Goal: Entertainment & Leisure: Consume media (video, audio)

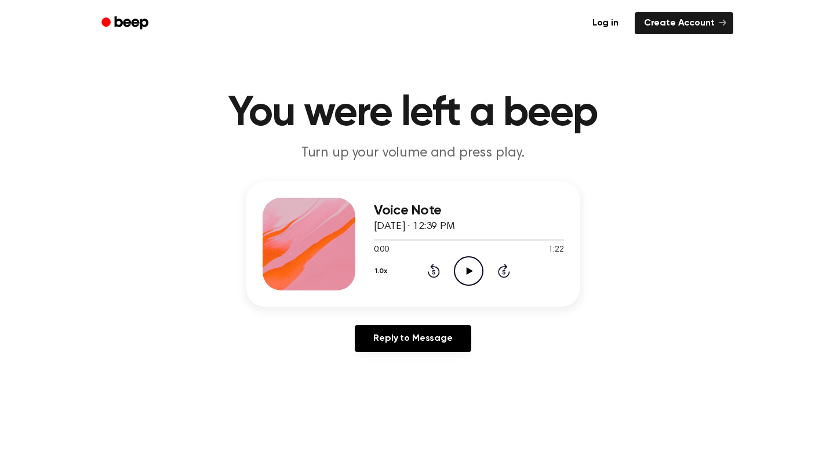
click at [466, 269] on icon at bounding box center [469, 271] width 6 height 8
click at [468, 274] on icon "Play Audio" at bounding box center [469, 271] width 30 height 30
click at [463, 265] on icon "Play Audio" at bounding box center [469, 271] width 30 height 30
click at [464, 269] on icon "Play Audio" at bounding box center [469, 271] width 30 height 30
click at [468, 268] on icon at bounding box center [469, 271] width 6 height 8
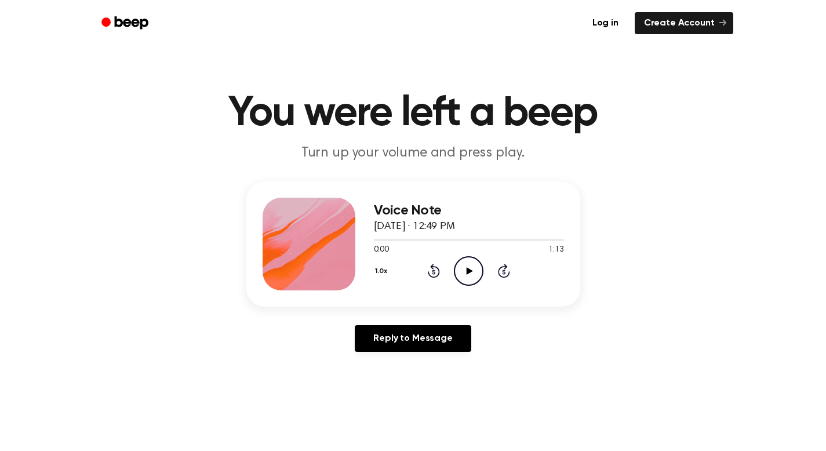
click at [473, 268] on icon "Play Audio" at bounding box center [469, 271] width 30 height 30
drag, startPoint x: 464, startPoint y: 274, endPoint x: 458, endPoint y: 213, distance: 61.2
click at [465, 274] on icon "Play Audio" at bounding box center [469, 271] width 30 height 30
click at [470, 264] on icon "Play Audio" at bounding box center [469, 271] width 30 height 30
click at [469, 269] on icon at bounding box center [469, 271] width 6 height 8
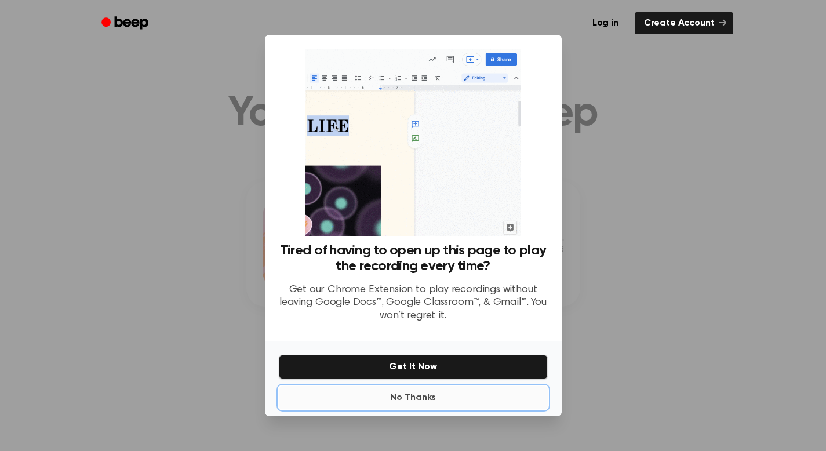
click at [417, 403] on button "No Thanks" at bounding box center [413, 397] width 269 height 23
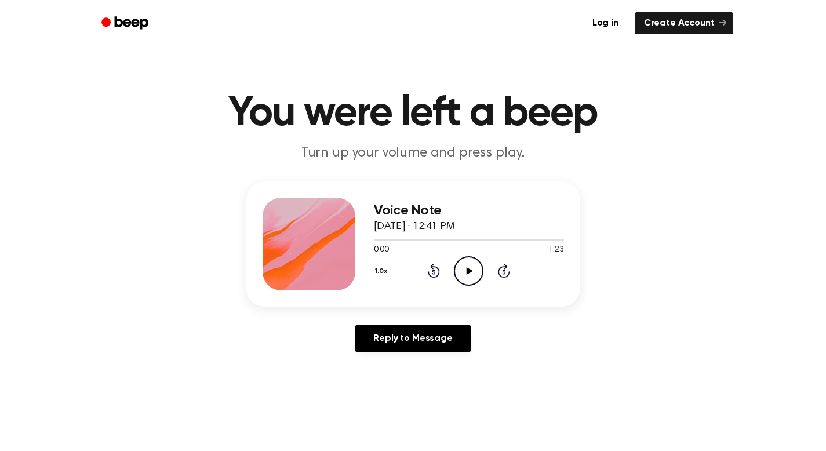
click at [466, 273] on icon "Play Audio" at bounding box center [469, 271] width 30 height 30
